Goal: Task Accomplishment & Management: Use online tool/utility

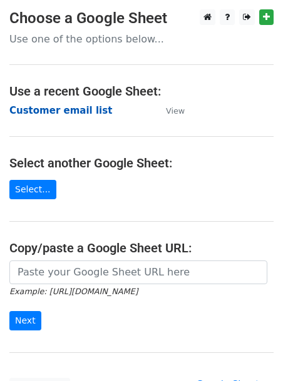
click at [54, 110] on strong "Customer email list" at bounding box center [60, 110] width 103 height 11
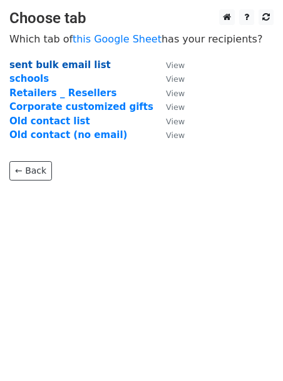
click at [44, 64] on strong "sent bulk email list" at bounding box center [59, 64] width 101 height 11
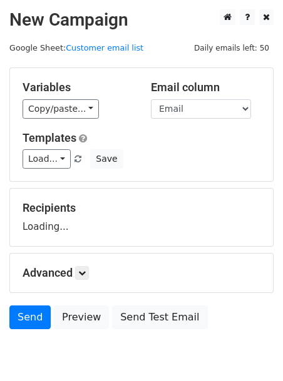
click at [44, 64] on main "New Campaign Daily emails left: 50 Google Sheet: Customer email list Variables …" at bounding box center [141, 172] width 283 height 326
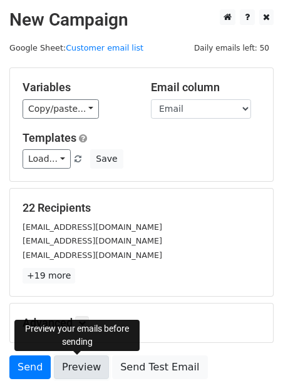
click at [65, 371] on link "Preview" at bounding box center [81, 368] width 55 height 24
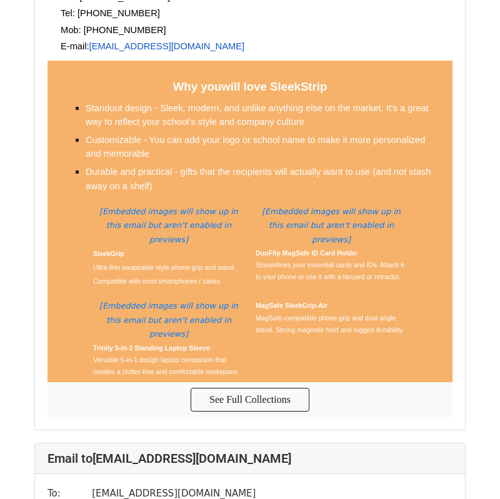
scroll to position [18397, 0]
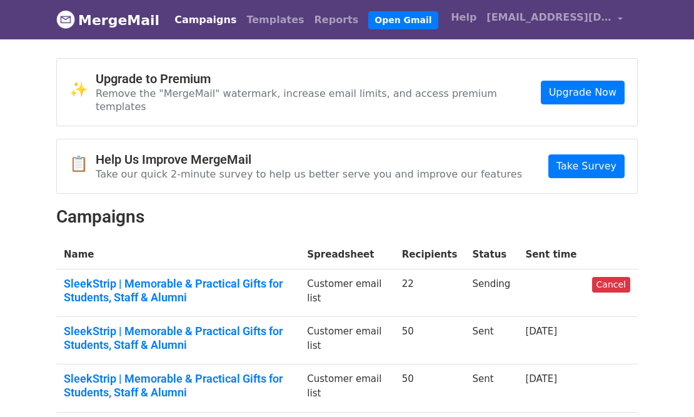
click at [287, 206] on h2 "Campaigns" at bounding box center [346, 216] width 581 height 21
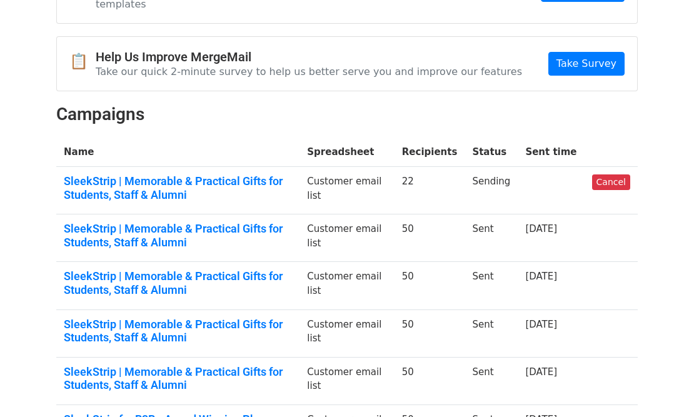
scroll to position [146, 0]
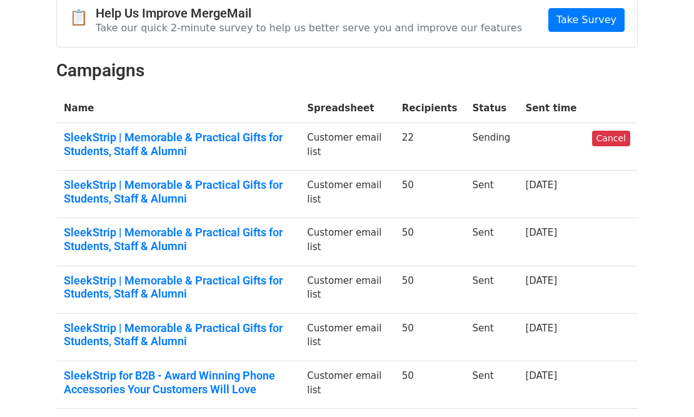
click at [41, 188] on body "MergeMail Campaigns Templates Reports Open Gmail Daily emails left: 38 Help sal…" at bounding box center [347, 269] width 694 height 830
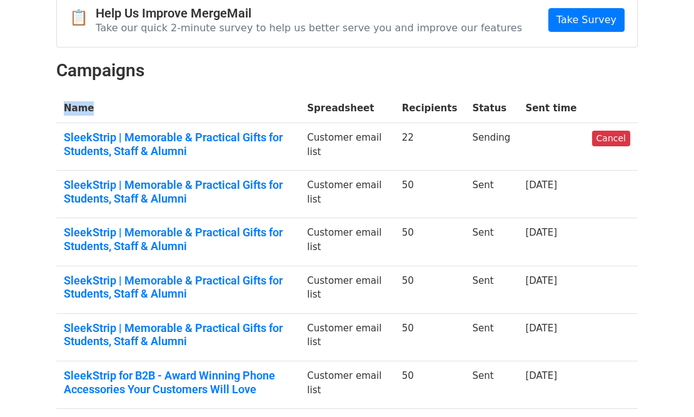
click at [41, 188] on body "MergeMail Campaigns Templates Reports Open Gmail Daily emails left: 38 Help sal…" at bounding box center [347, 269] width 694 height 830
click at [47, 173] on div "✨ Upgrade to Premium Remove the "MergeMail" watermark, increase email limits, a…" at bounding box center [347, 260] width 600 height 697
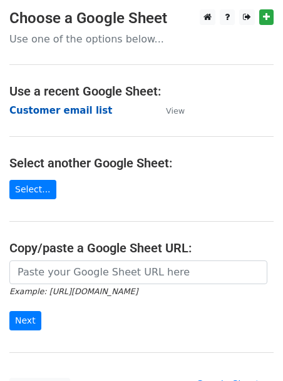
click at [69, 107] on strong "Customer email list" at bounding box center [60, 110] width 103 height 11
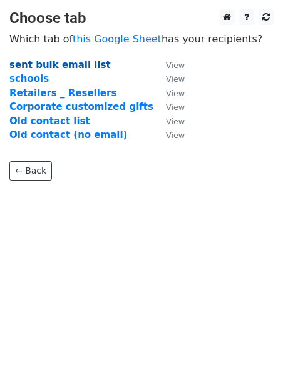
click at [48, 68] on strong "sent bulk email list" at bounding box center [59, 64] width 101 height 11
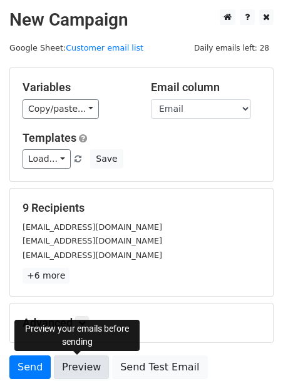
click at [65, 365] on link "Preview" at bounding box center [81, 368] width 55 height 24
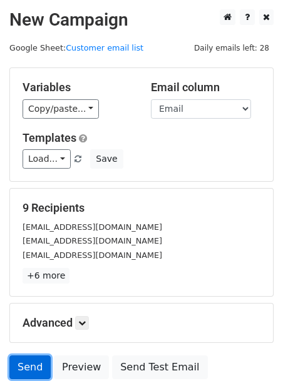
click at [32, 369] on link "Send" at bounding box center [29, 368] width 41 height 24
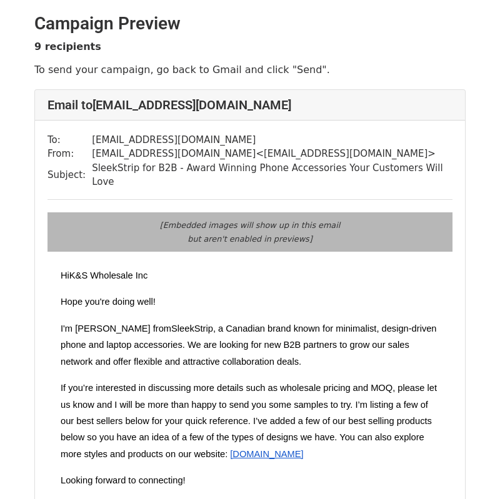
click at [348, 294] on p "Hope you're doing well!" at bounding box center [250, 302] width 379 height 16
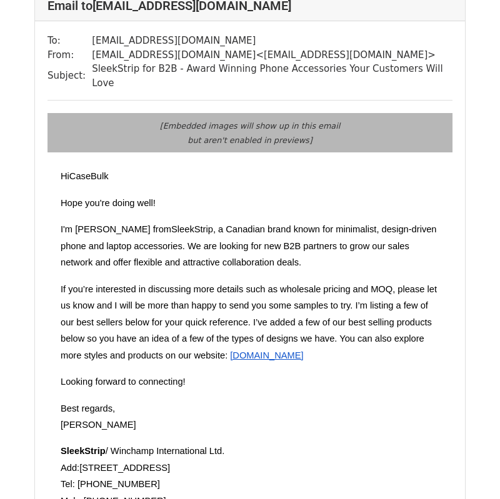
scroll to position [4297, 0]
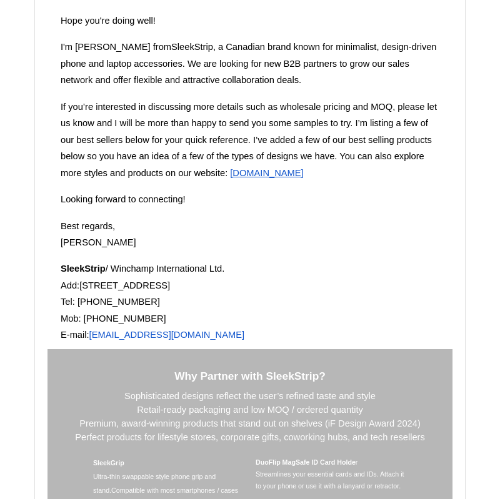
click at [348, 367] on h3 "Why Partner with SleekStrip?" at bounding box center [250, 376] width 379 height 19
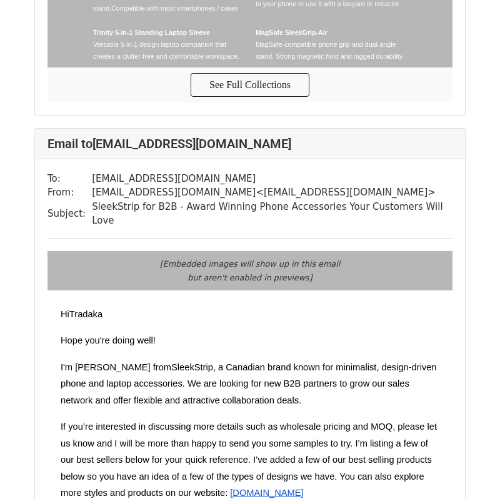
scroll to position [6191, 0]
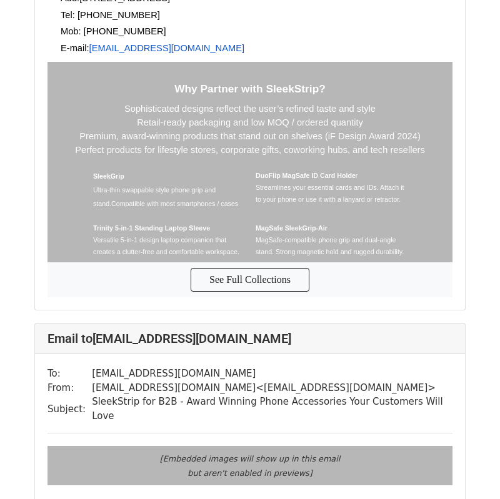
click at [418, 395] on td "SleekStrip for B2B - Award Winning Phone Accessories Your Customers Will Love" at bounding box center [272, 409] width 361 height 28
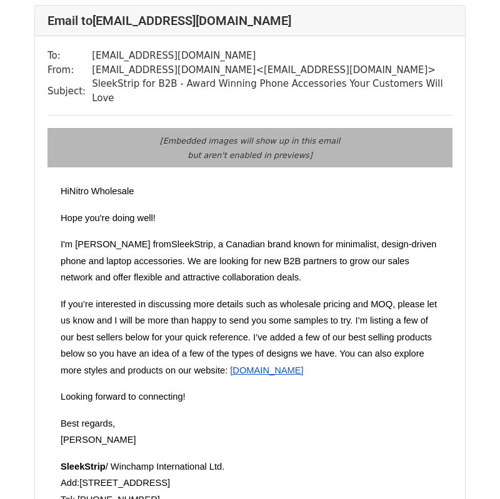
scroll to position [6792, 0]
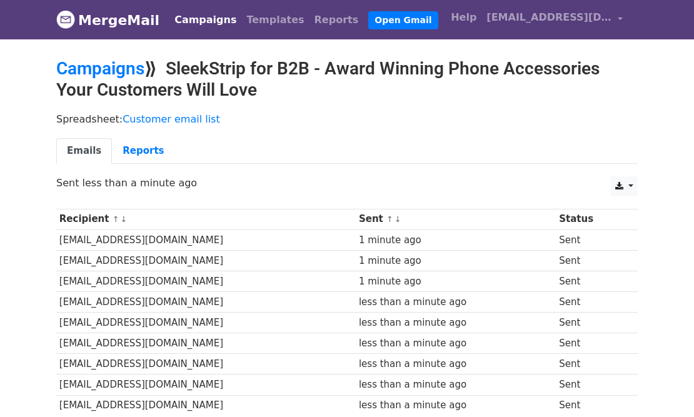
click at [399, 122] on p "Spreadsheet: Customer email list" at bounding box center [346, 119] width 581 height 13
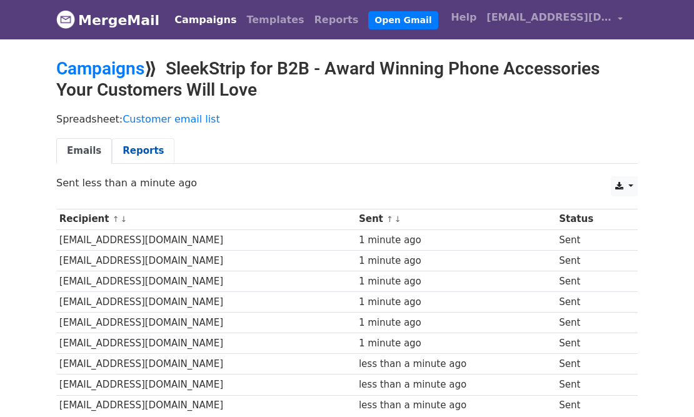
click at [153, 150] on link "Reports" at bounding box center [143, 151] width 63 height 26
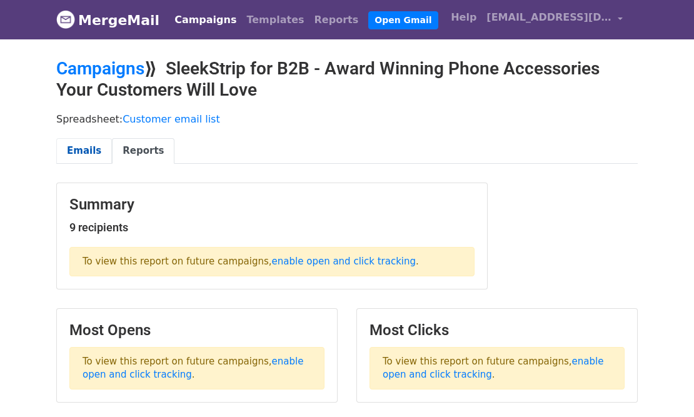
click at [82, 150] on link "Emails" at bounding box center [84, 151] width 56 height 26
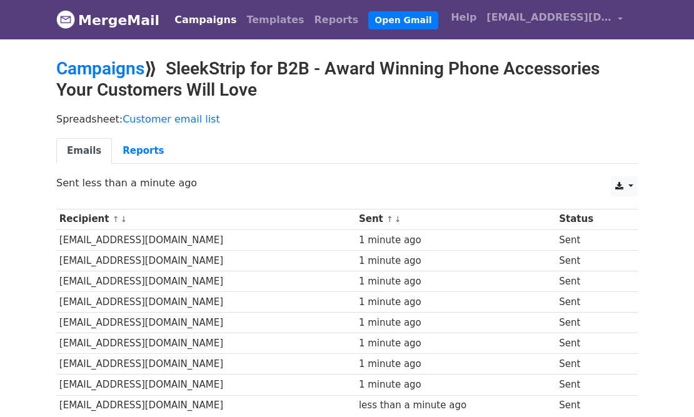
click at [128, 32] on link "MergeMail" at bounding box center [107, 20] width 103 height 26
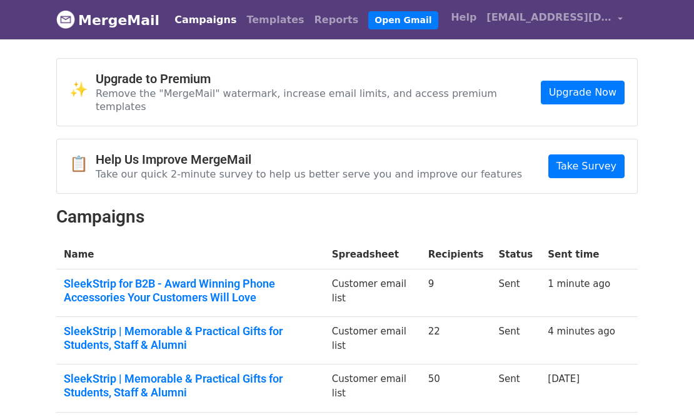
click at [411, 220] on div "✨ Upgrade to Premium Remove the "MergeMail" watermark, increase email limits, a…" at bounding box center [347, 418] width 600 height 720
